Goal: Information Seeking & Learning: Find specific fact

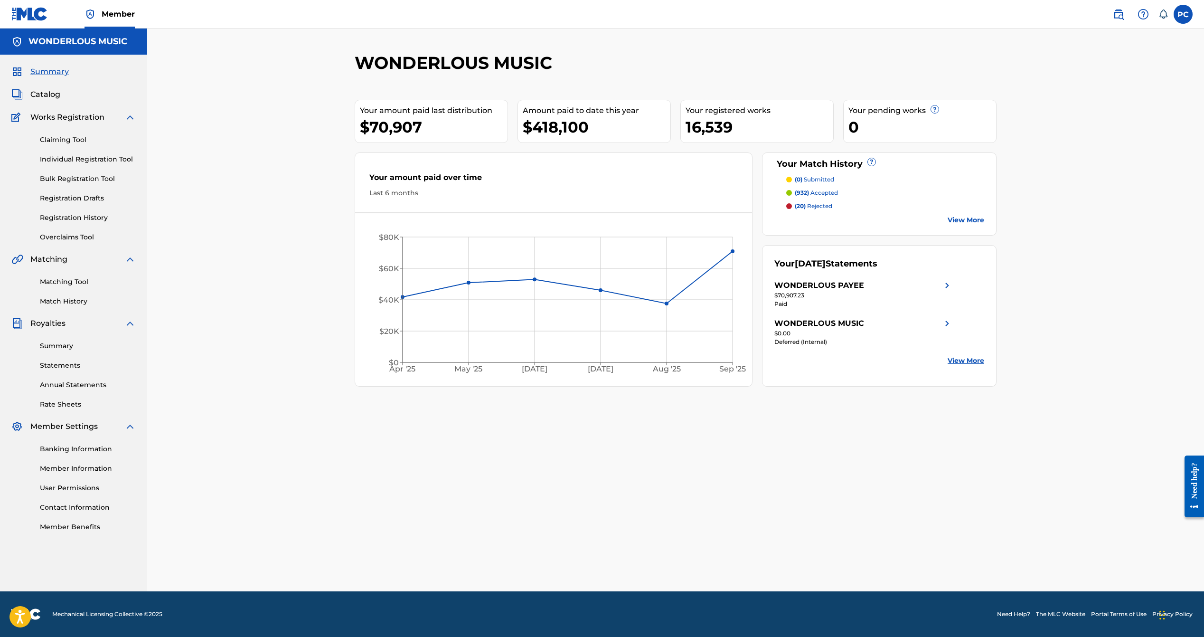
click at [46, 347] on link "Summary" at bounding box center [88, 346] width 96 height 10
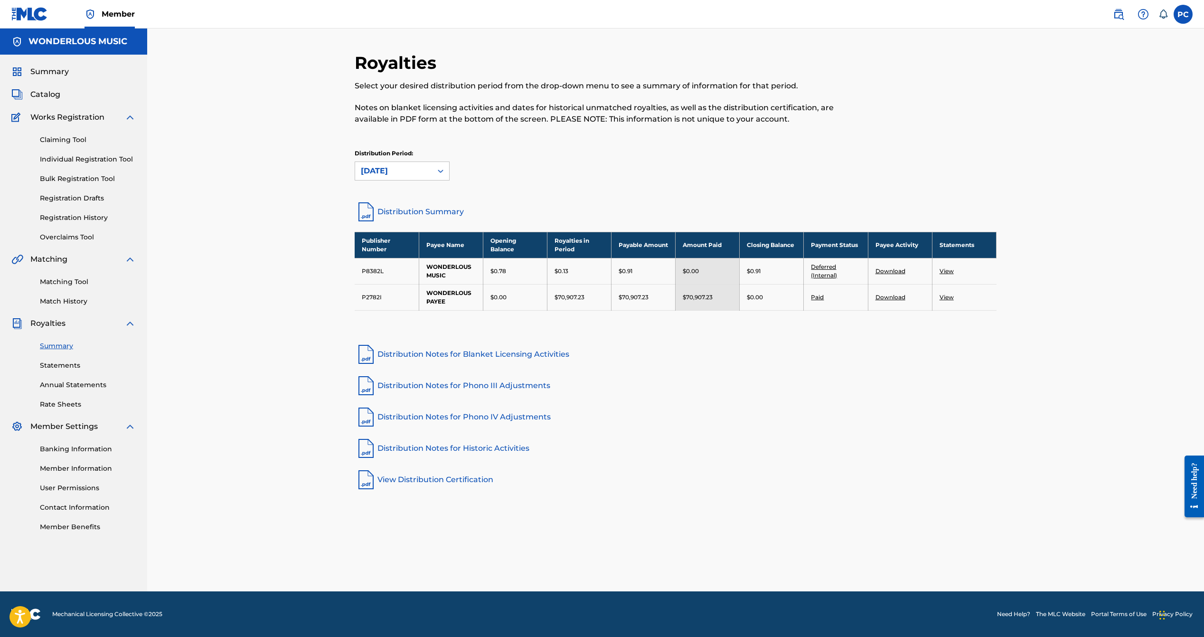
click at [886, 293] on link "Download" at bounding box center [890, 296] width 30 height 7
click at [947, 295] on link "View" at bounding box center [947, 296] width 14 height 7
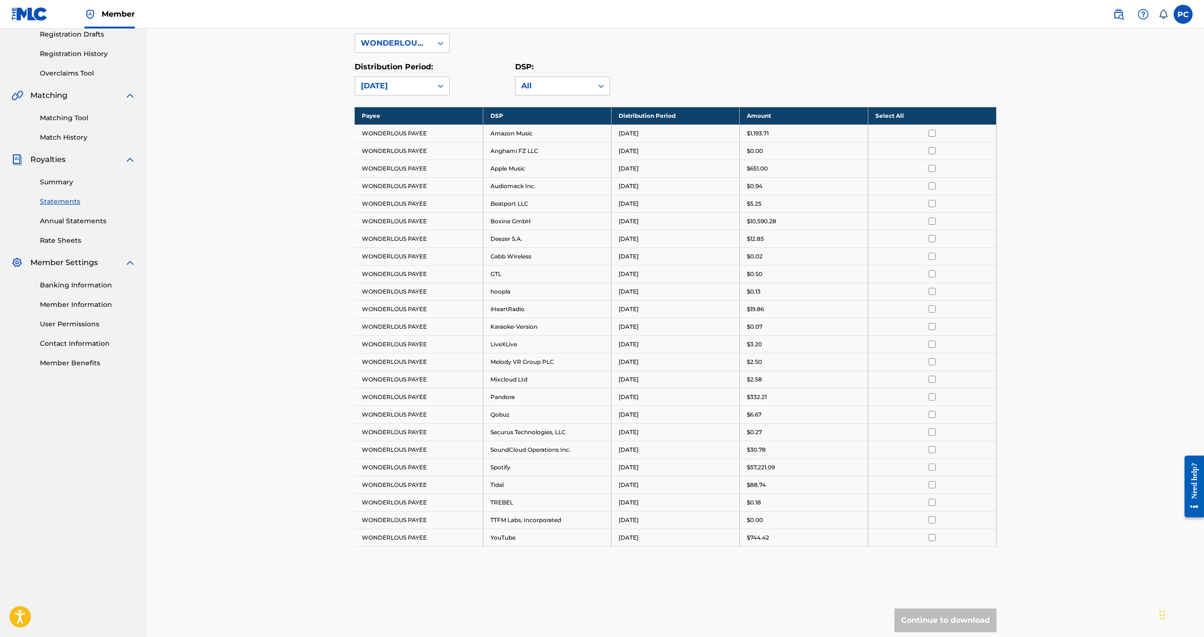
scroll to position [166, 0]
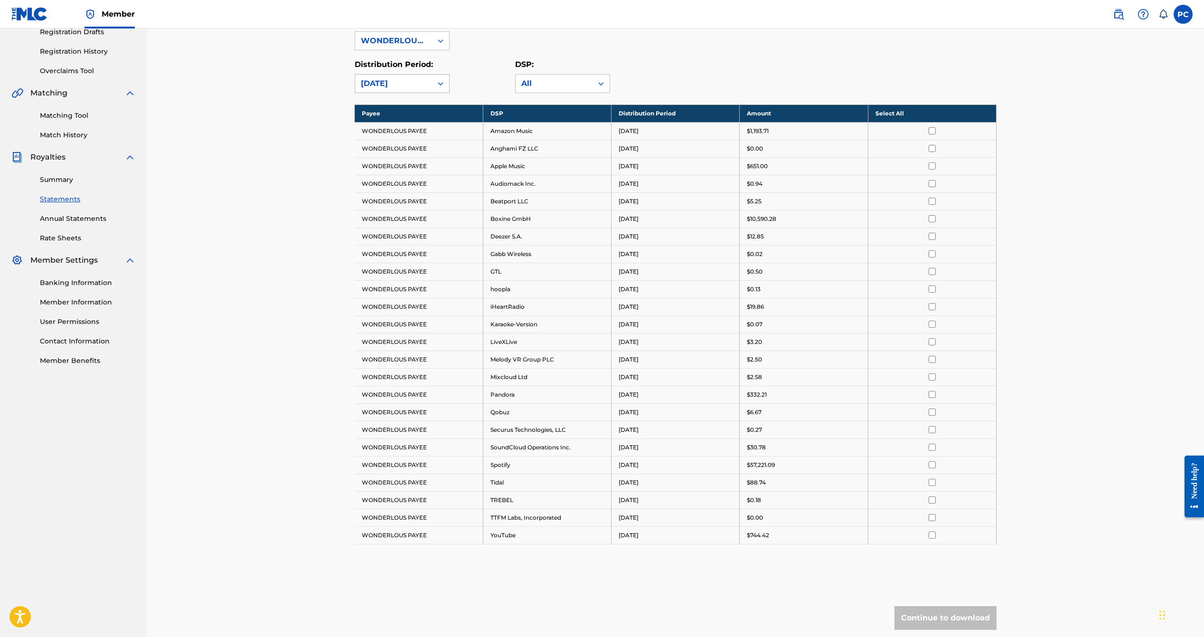
click at [442, 84] on icon at bounding box center [440, 83] width 9 height 9
click at [418, 124] on div "August 2025" at bounding box center [402, 129] width 94 height 24
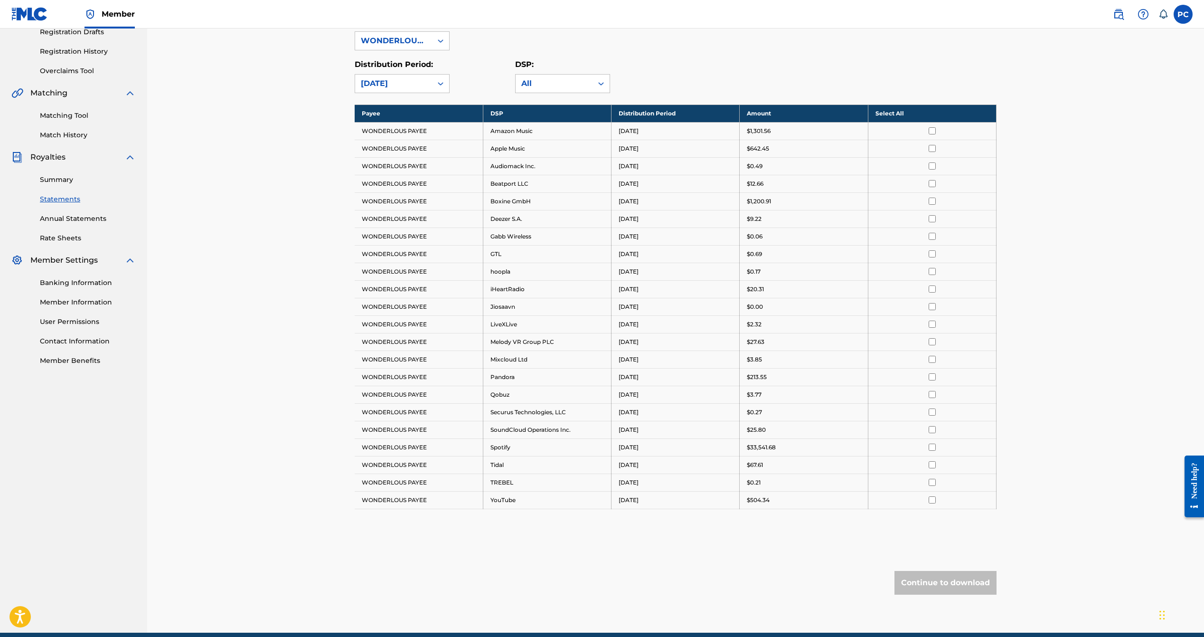
click at [440, 82] on icon at bounding box center [440, 83] width 9 height 9
click at [414, 151] on div "July 2025" at bounding box center [402, 153] width 94 height 24
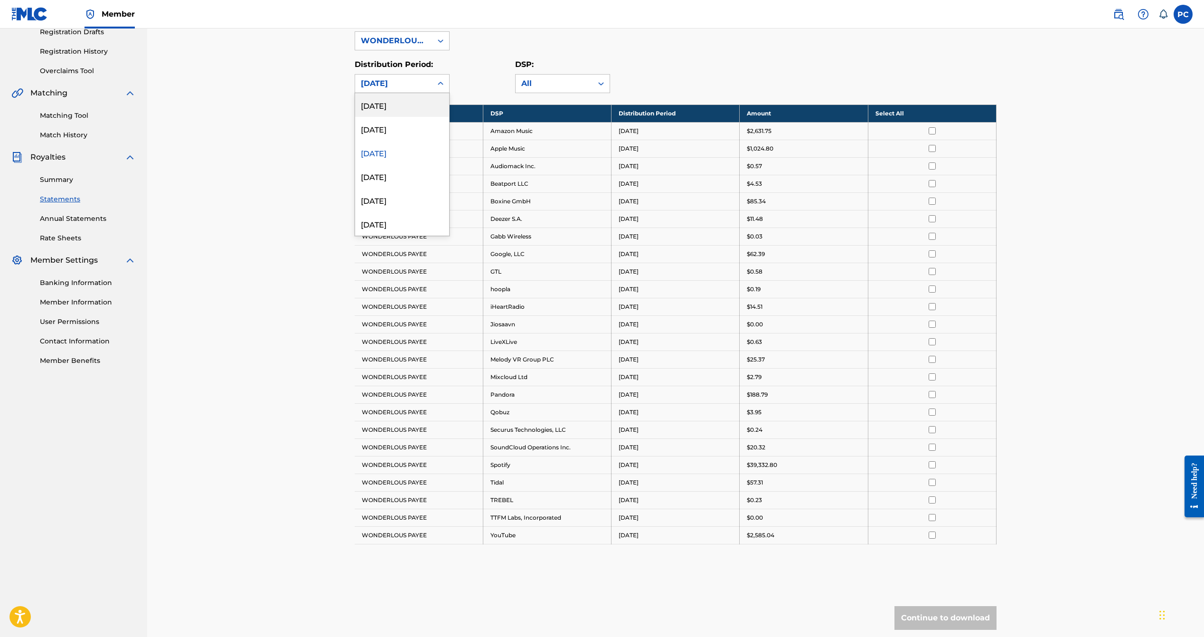
click at [438, 81] on icon at bounding box center [440, 83] width 9 height 9
click at [428, 110] on div "[DATE]" at bounding box center [402, 105] width 94 height 24
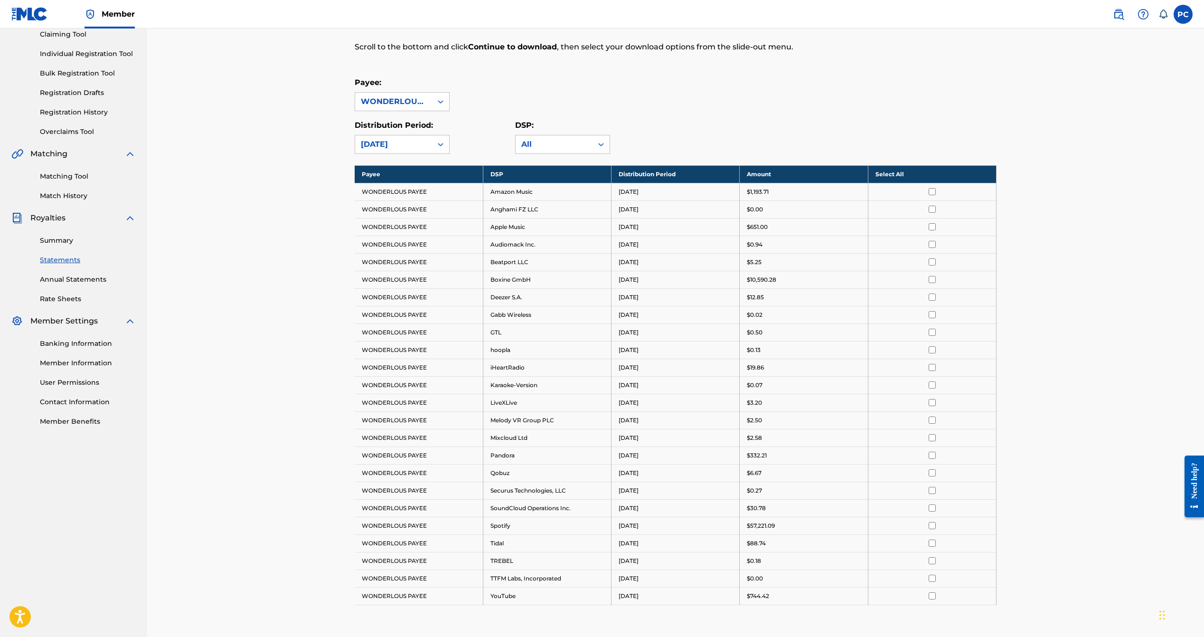
scroll to position [114, 0]
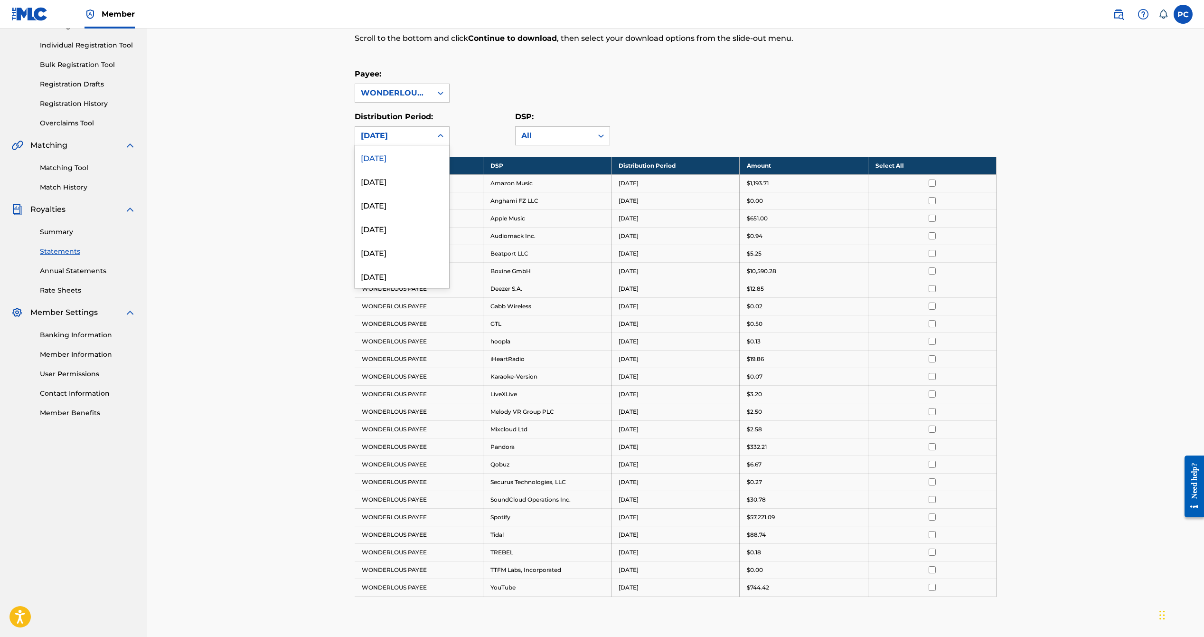
click at [439, 138] on icon at bounding box center [440, 135] width 9 height 9
click at [420, 160] on div "[DATE]" at bounding box center [402, 157] width 94 height 24
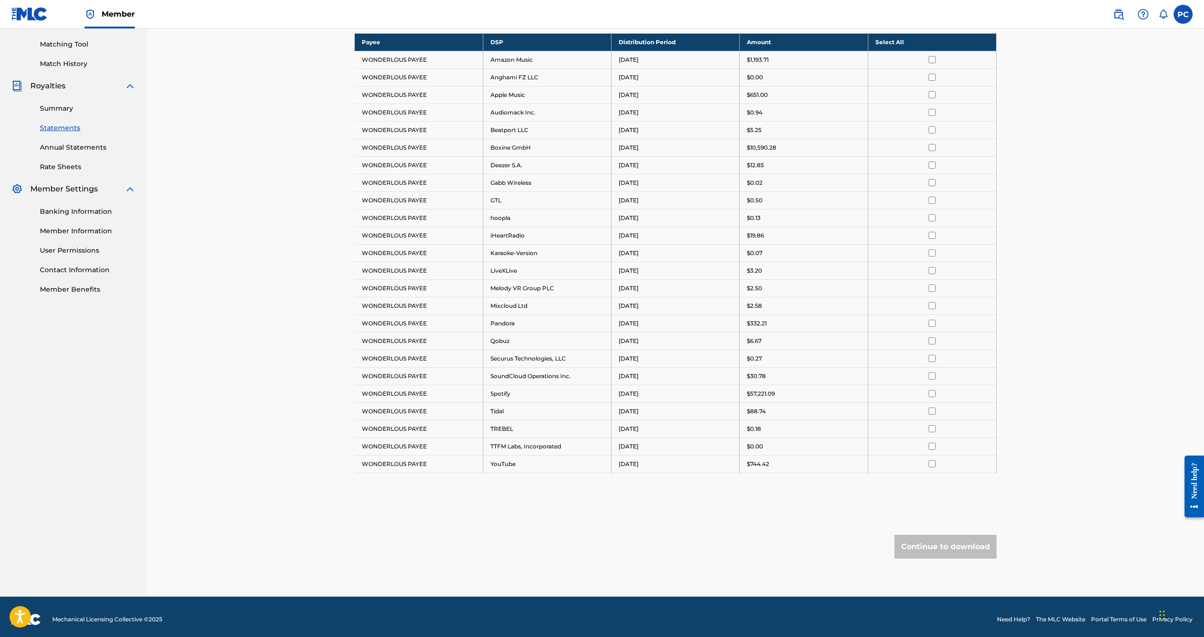
scroll to position [0, 0]
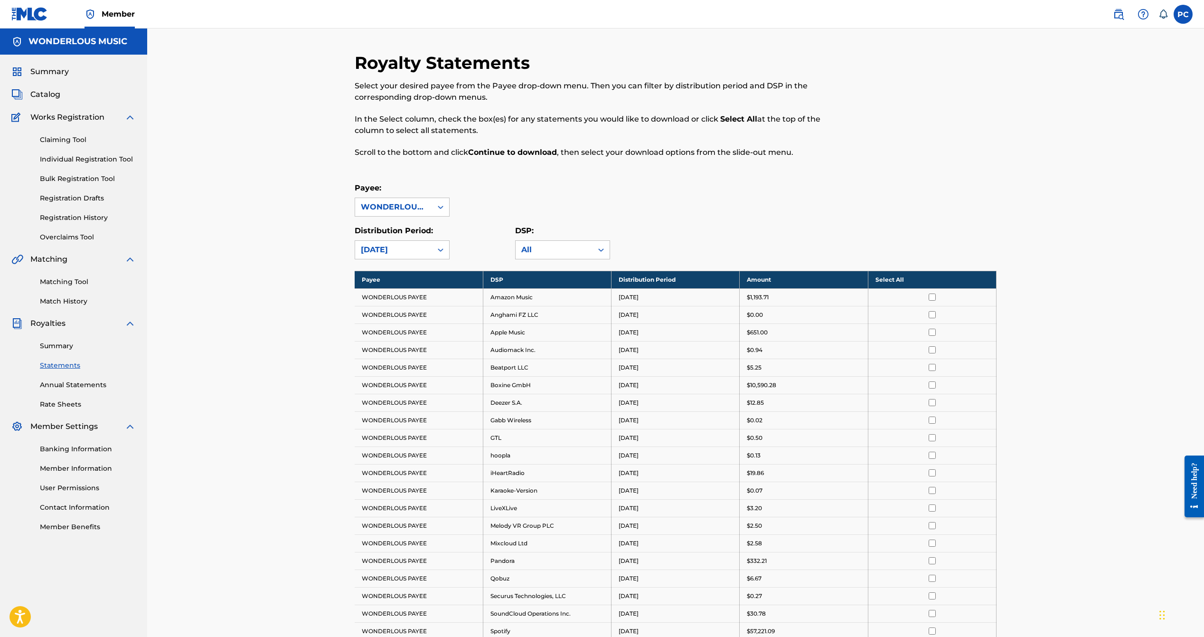
click at [41, 95] on span "Catalog" at bounding box center [45, 94] width 30 height 11
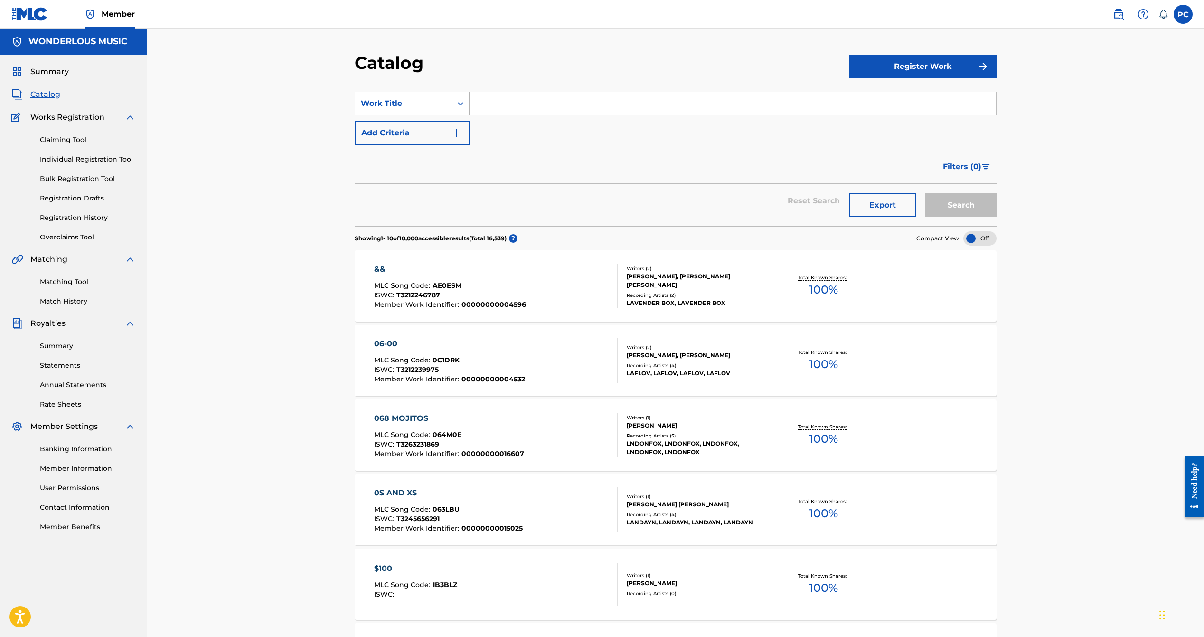
click at [388, 105] on div "Work Title" at bounding box center [403, 103] width 85 height 11
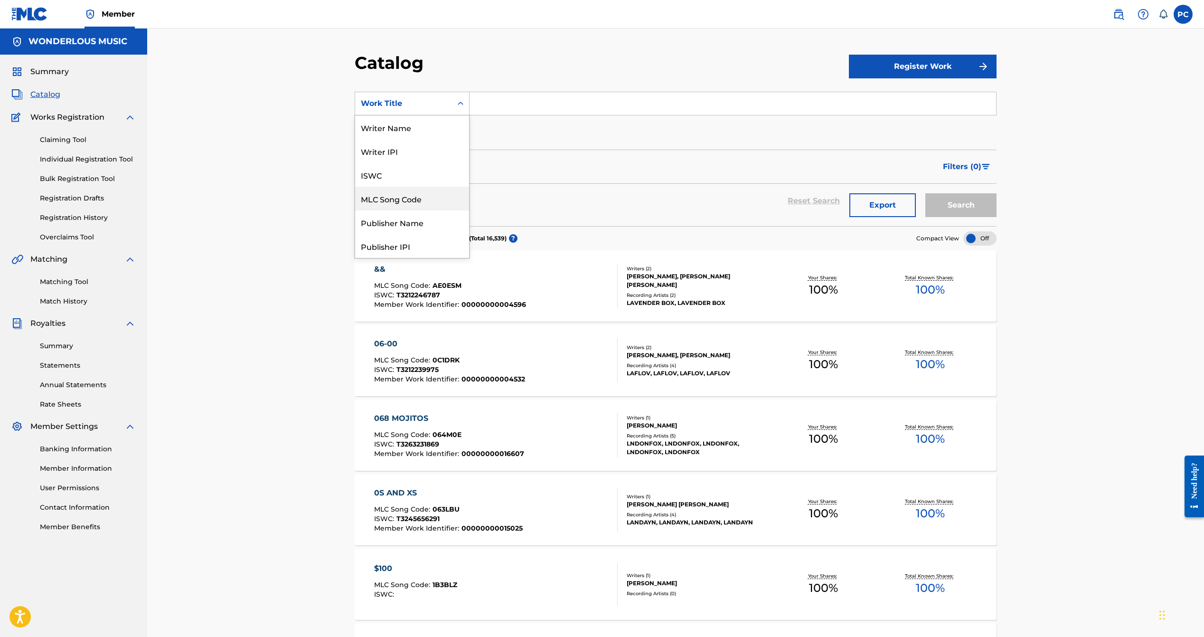
click at [412, 198] on div "MLC Song Code" at bounding box center [412, 199] width 114 height 24
click at [496, 104] on input "Search Form" at bounding box center [733, 103] width 526 height 23
paste input "CA68P4"
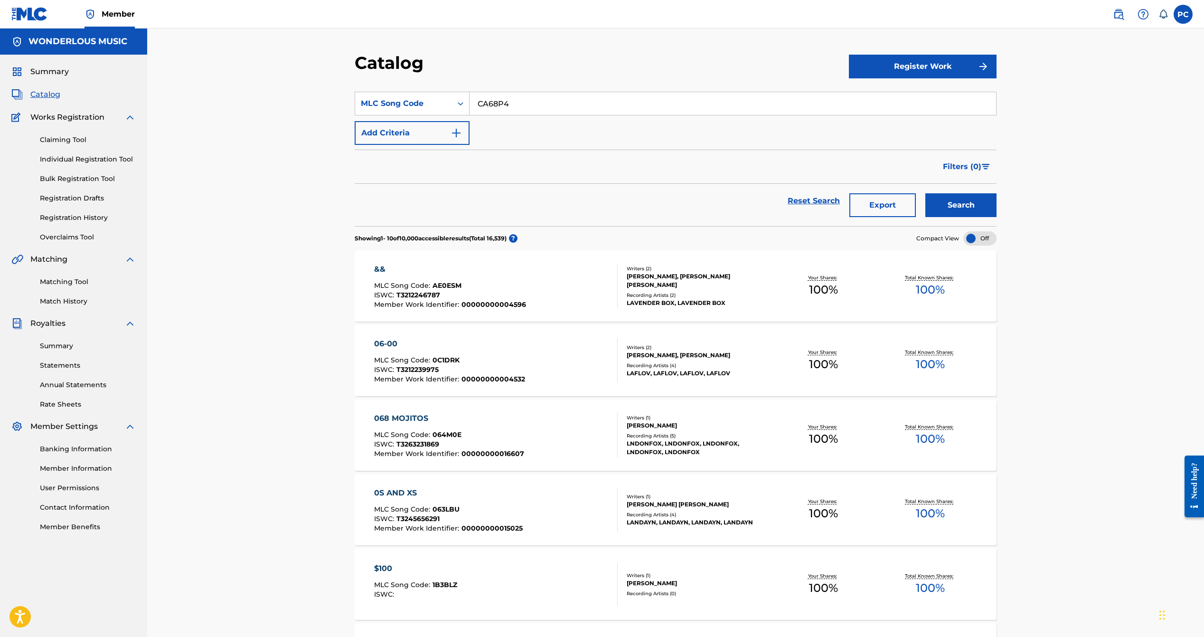
type input "CA68P4"
click at [970, 204] on button "Search" at bounding box center [960, 205] width 71 height 24
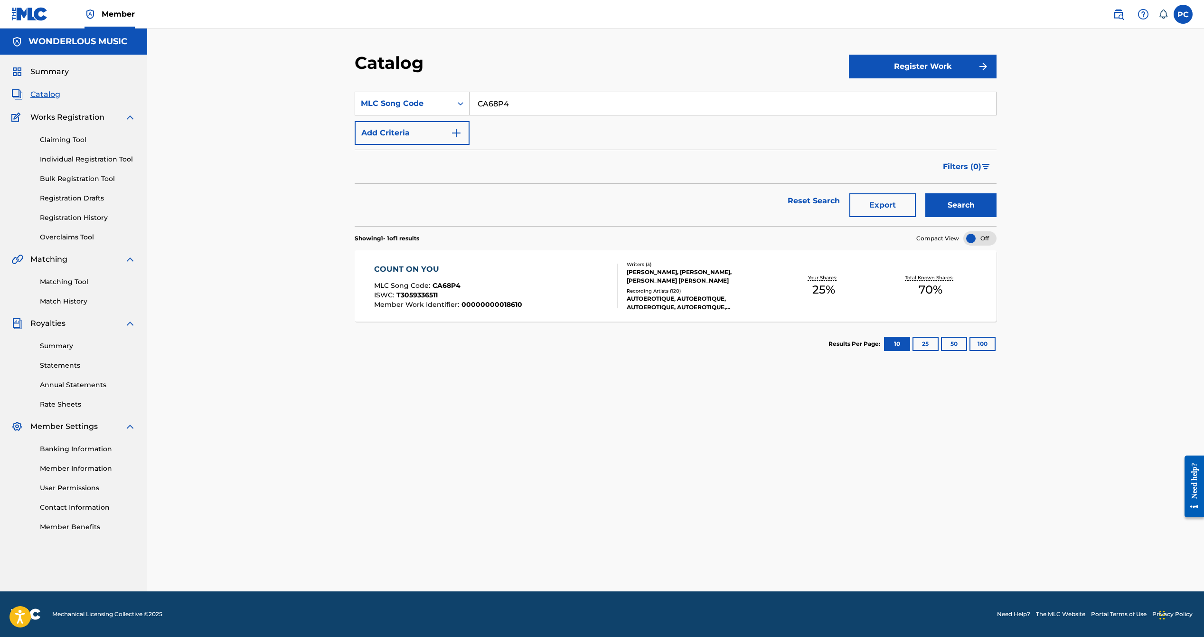
click at [932, 290] on span "70 %" at bounding box center [931, 289] width 24 height 17
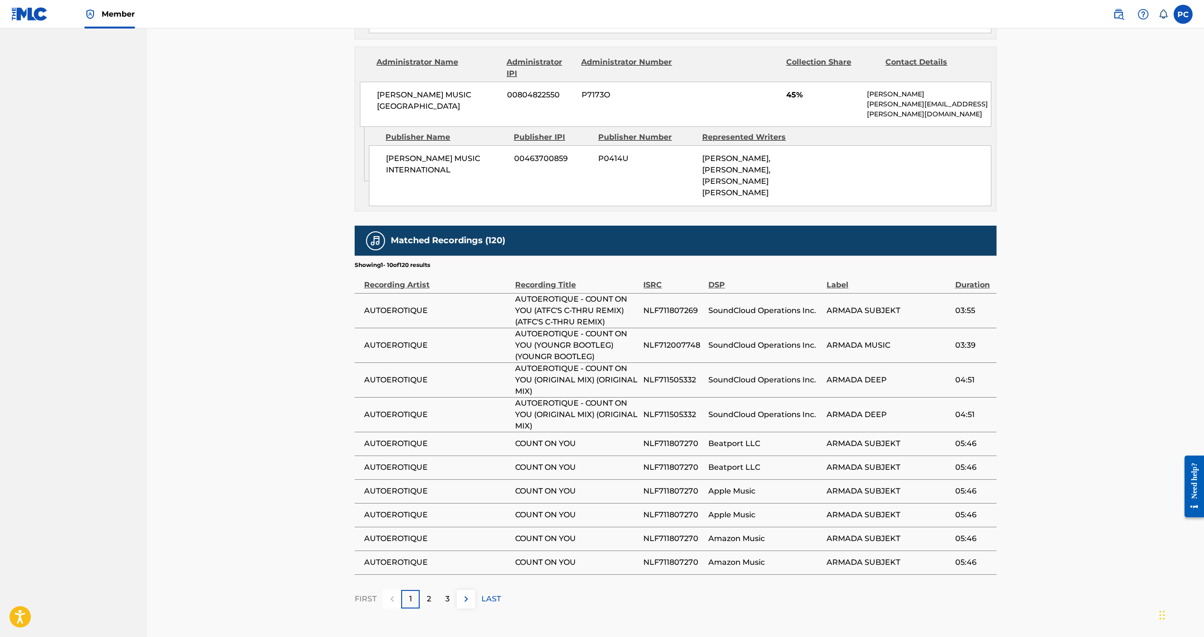
scroll to position [690, 0]
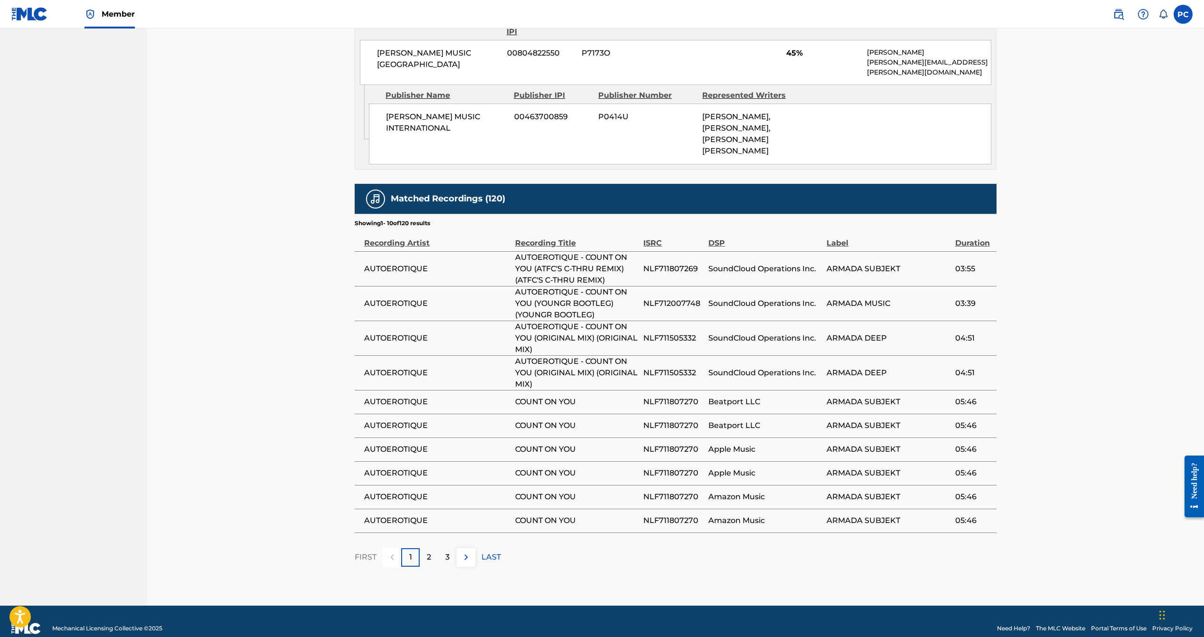
click at [490, 551] on p "LAST" at bounding box center [490, 556] width 19 height 11
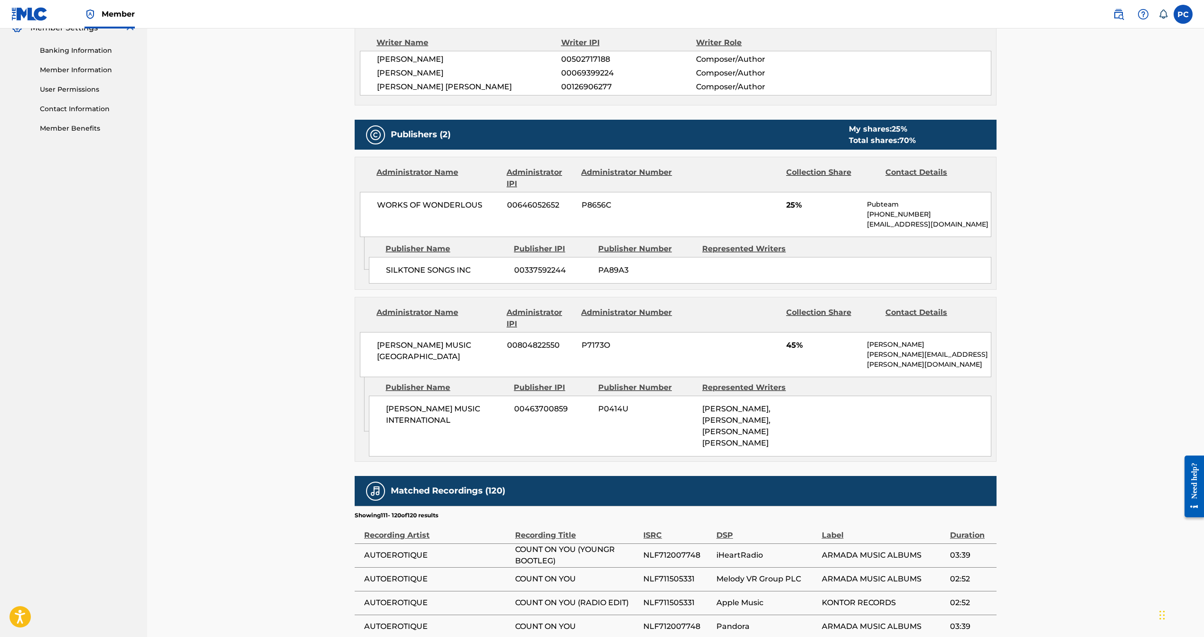
scroll to position [647, 0]
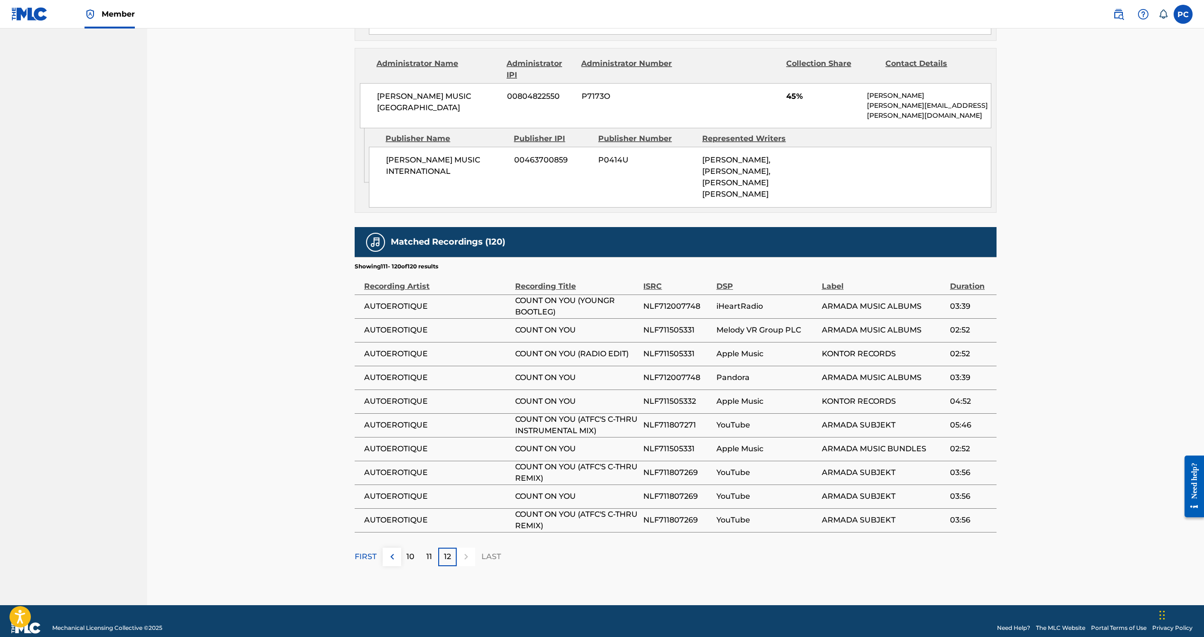
click at [362, 551] on p "FIRST" at bounding box center [366, 556] width 22 height 11
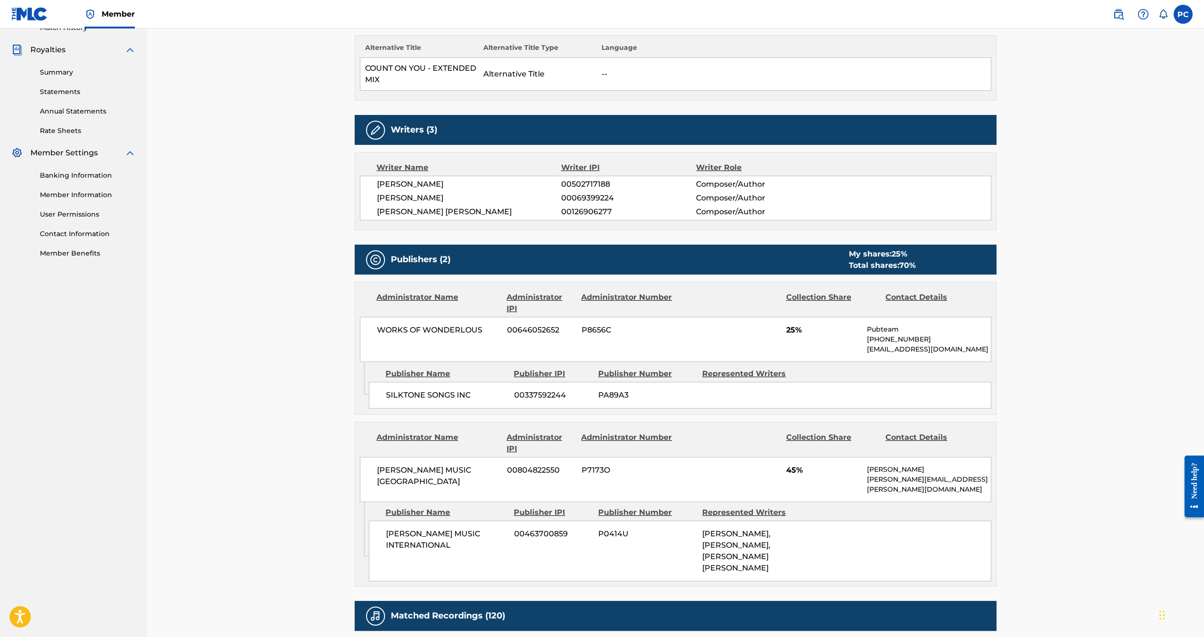
scroll to position [326, 0]
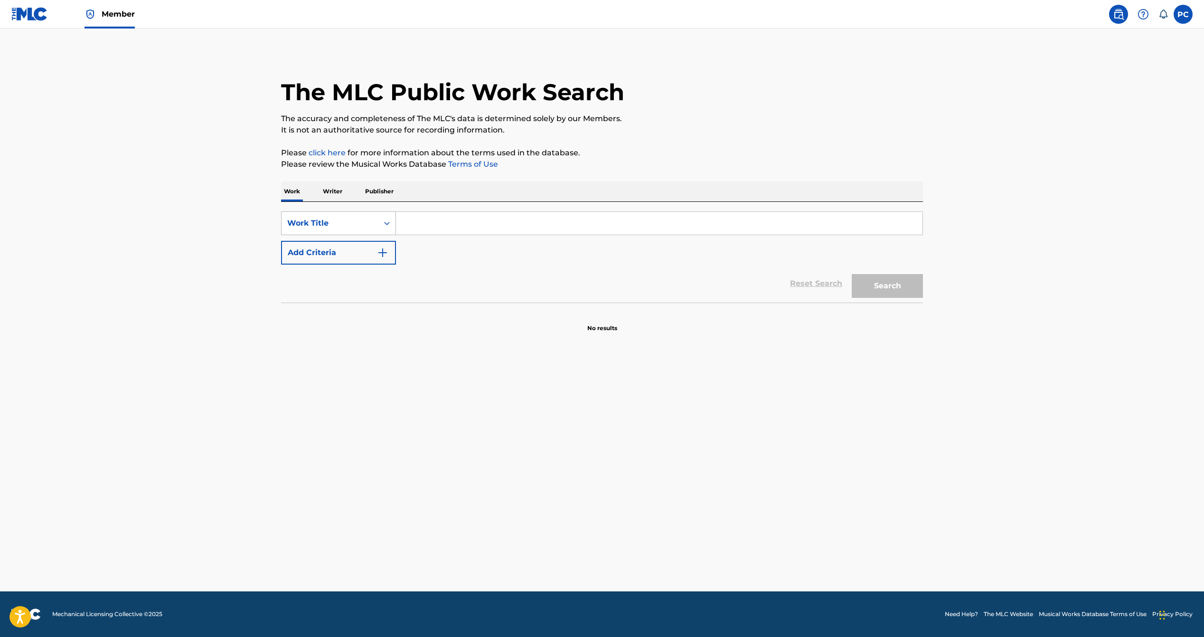
click at [383, 222] on icon "Search Form" at bounding box center [386, 222] width 9 height 9
click at [354, 249] on div "MLC Song Code" at bounding box center [339, 247] width 114 height 24
click at [423, 227] on input "Search Form" at bounding box center [659, 223] width 526 height 23
